Goal: Task Accomplishment & Management: Use online tool/utility

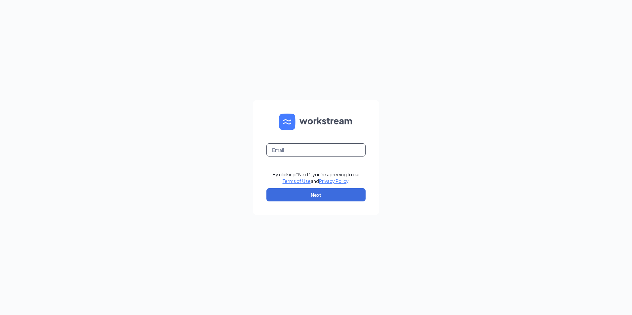
click at [289, 148] on input "text" at bounding box center [315, 149] width 99 height 13
type input "[EMAIL_ADDRESS][DOMAIN_NAME]"
click at [308, 193] on button "Next" at bounding box center [315, 194] width 99 height 13
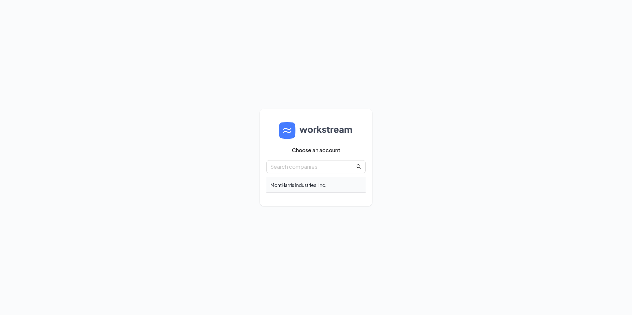
click at [307, 184] on div "MontHarris Industries, Inc." at bounding box center [315, 185] width 99 height 16
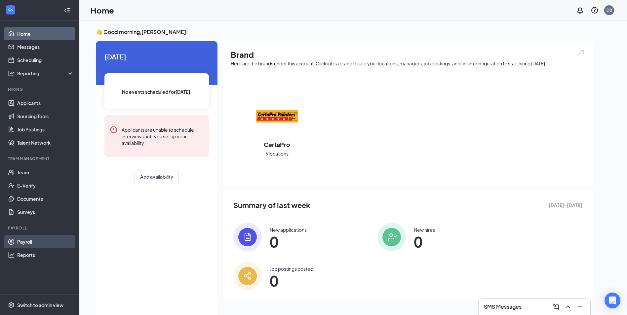
click at [24, 242] on link "Payroll" at bounding box center [45, 241] width 56 height 13
